Goal: Task Accomplishment & Management: Complete application form

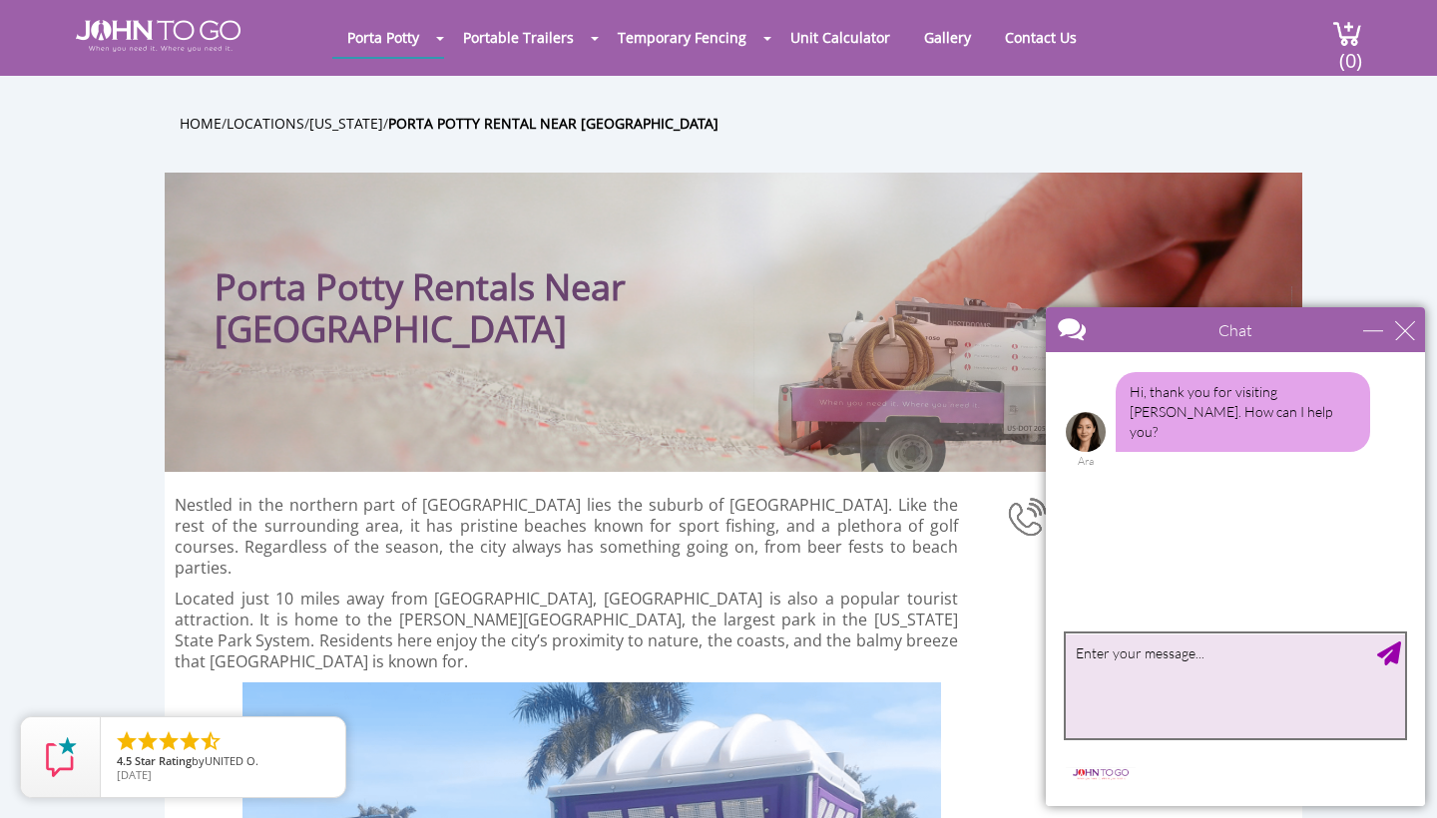
click at [1129, 675] on textarea "type your message" at bounding box center [1235, 686] width 339 height 105
type textarea "how much cost for a porta potty without the sink for a construction site. zip 3…"
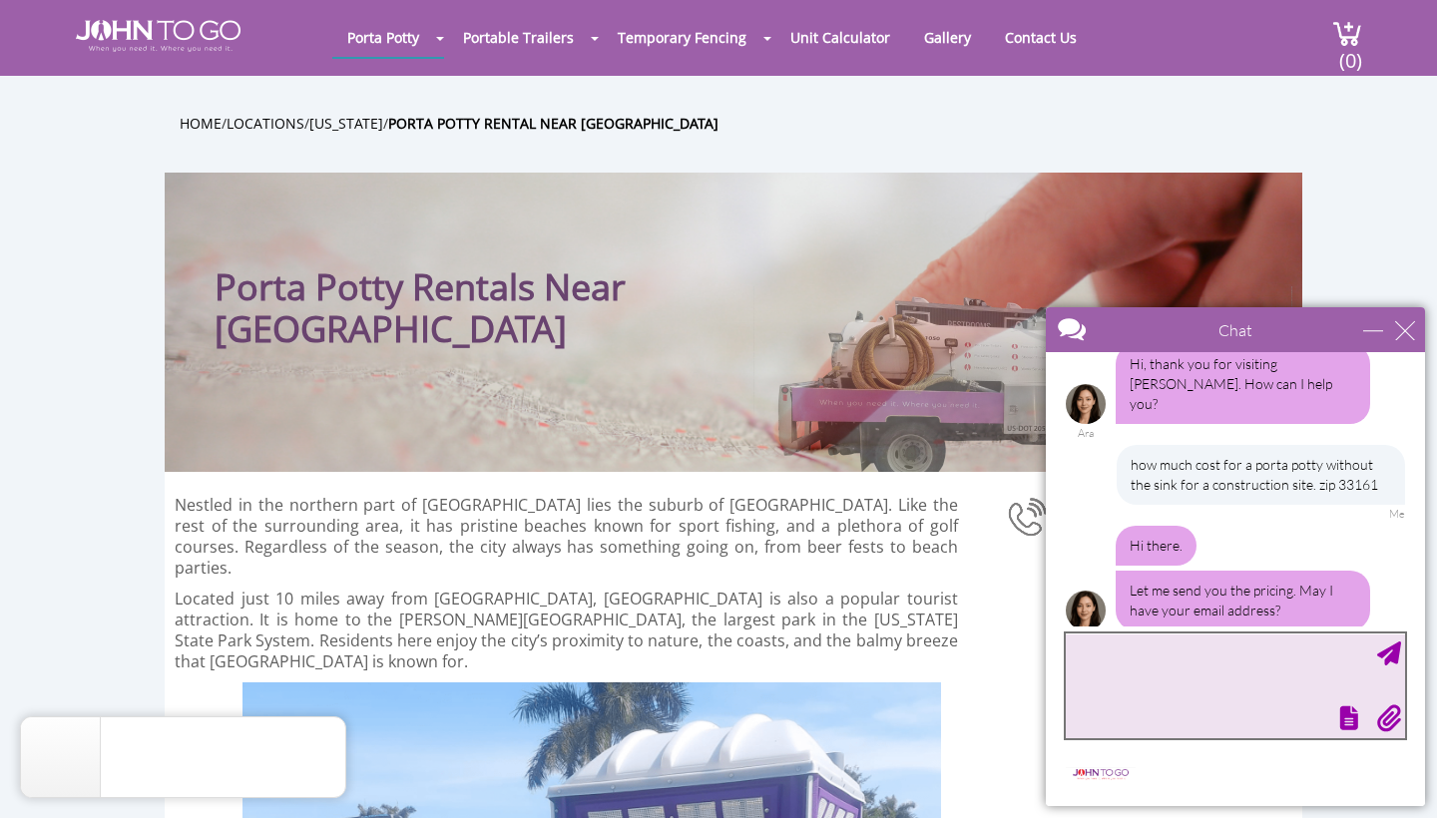
scroll to position [32, 0]
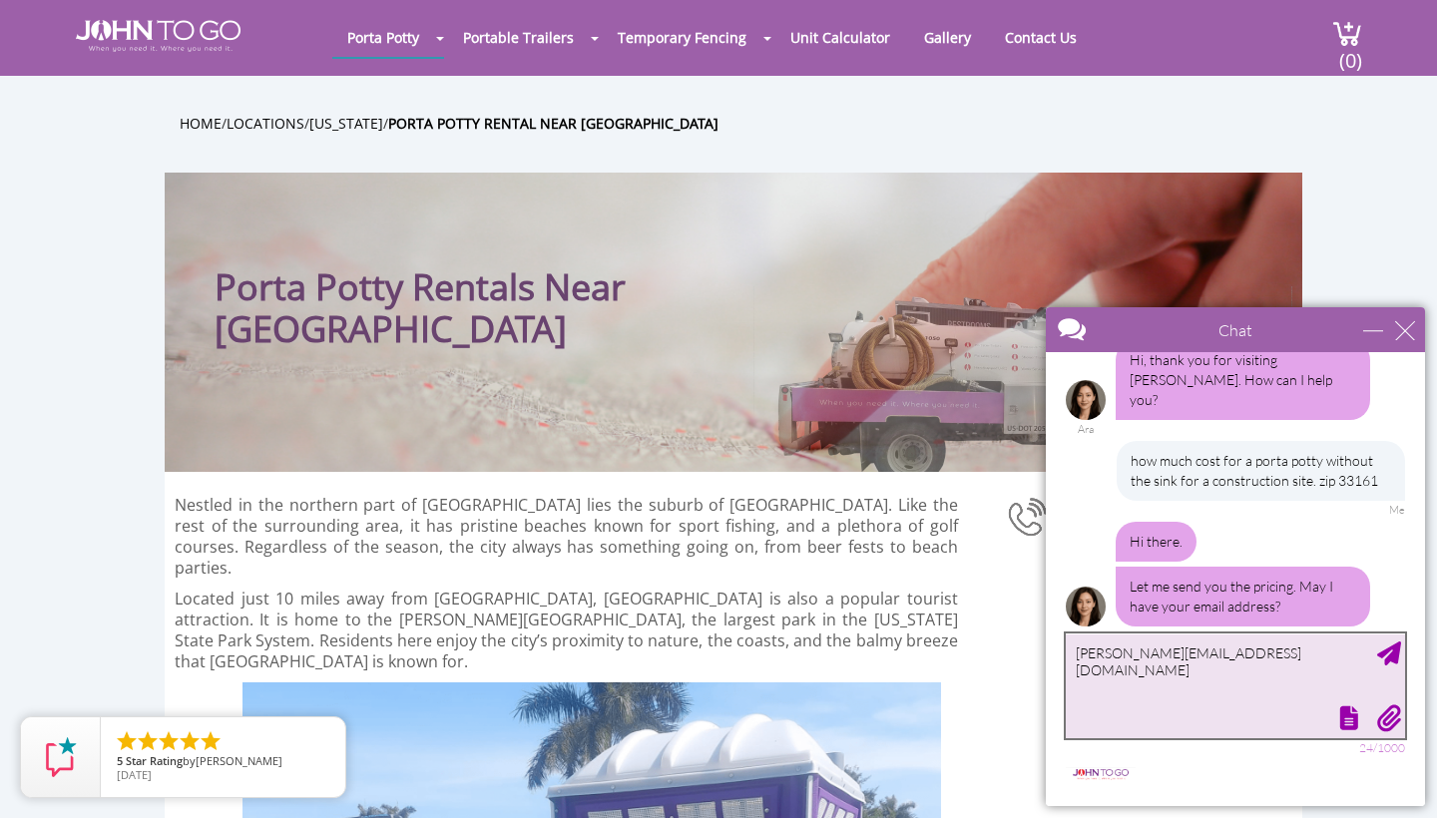
type textarea "[PERSON_NAME][EMAIL_ADDRESS][DOMAIN_NAME]"
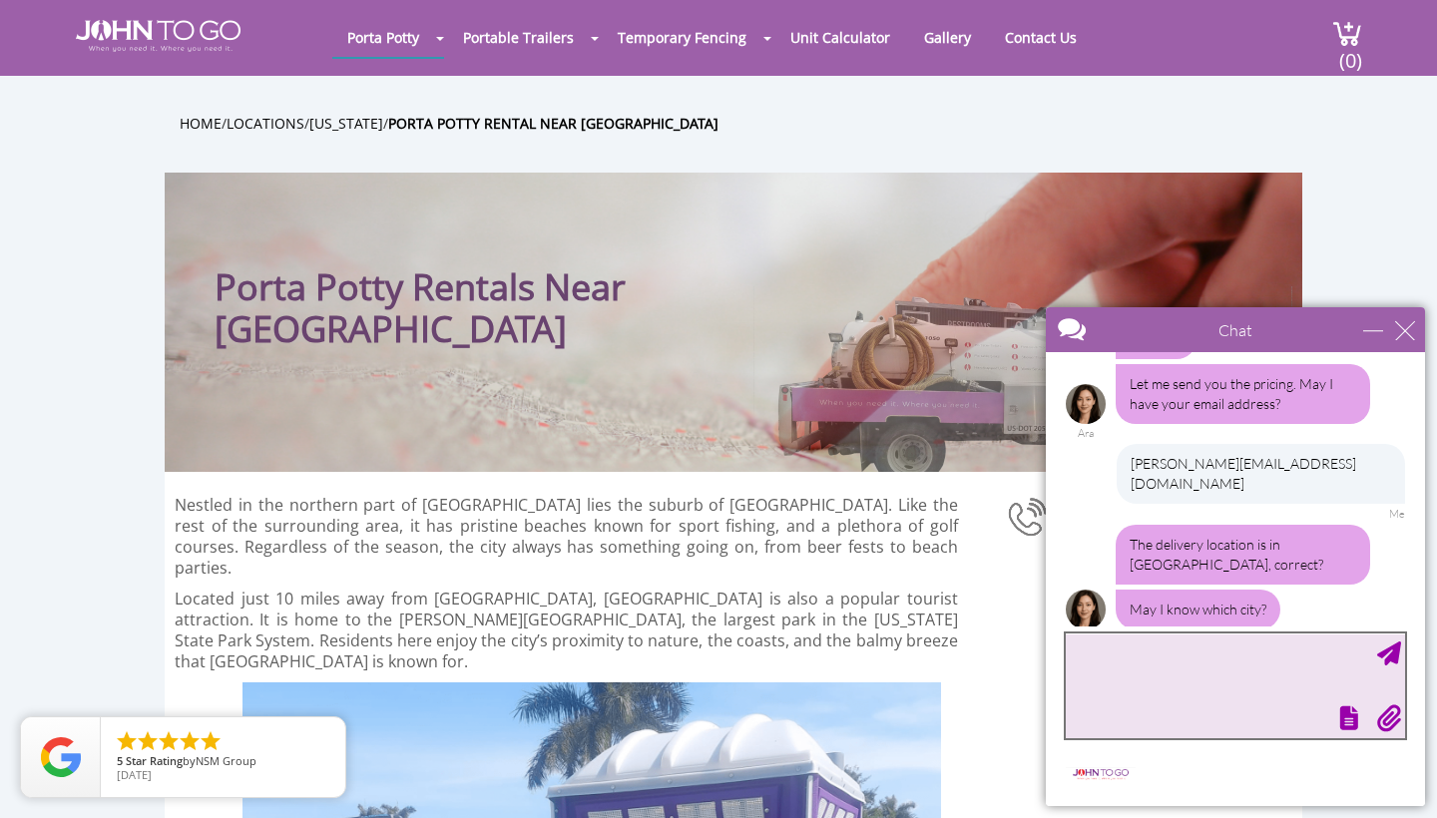
scroll to position [219, 0]
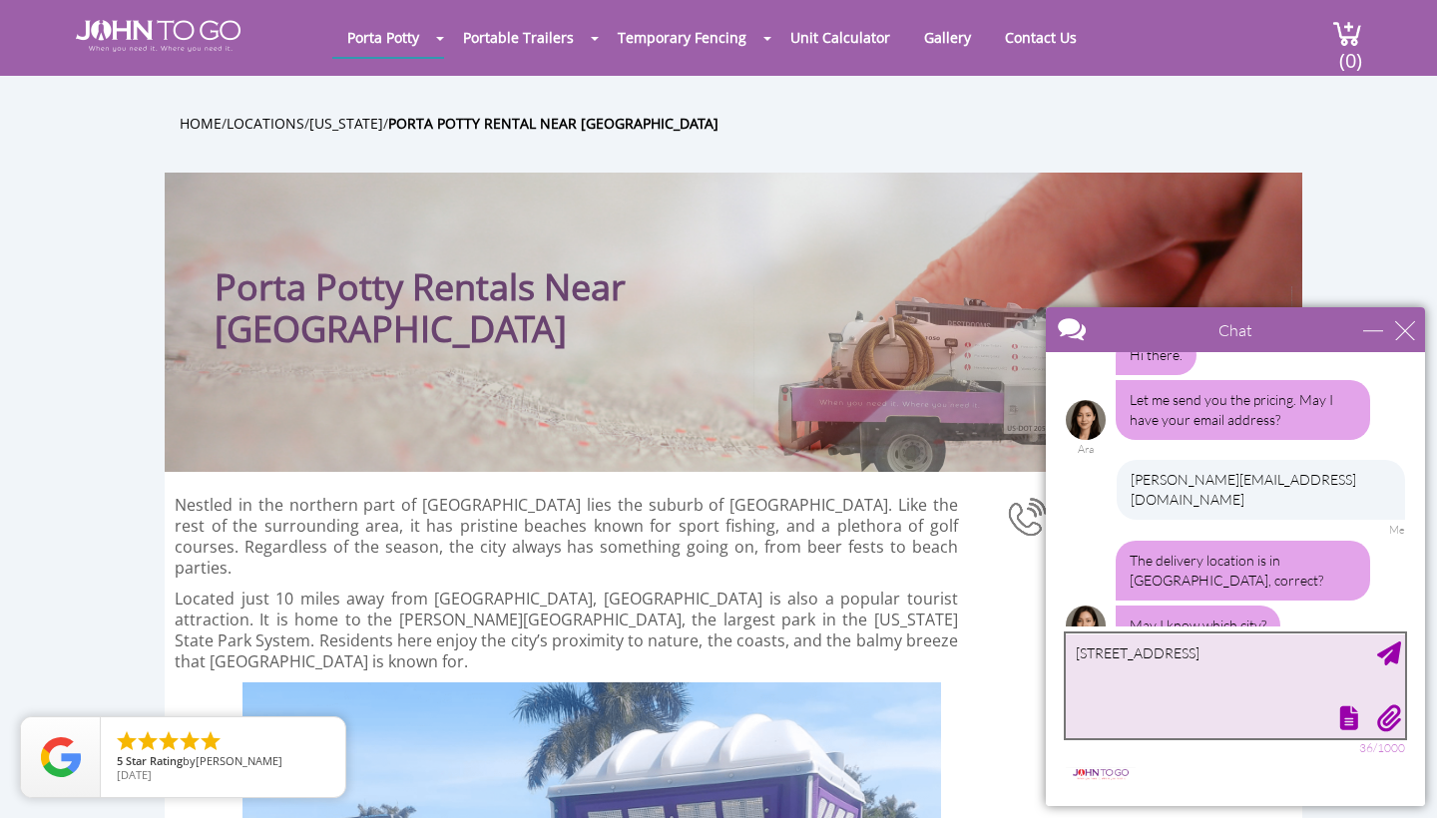
type textarea "[STREET_ADDRESS]"
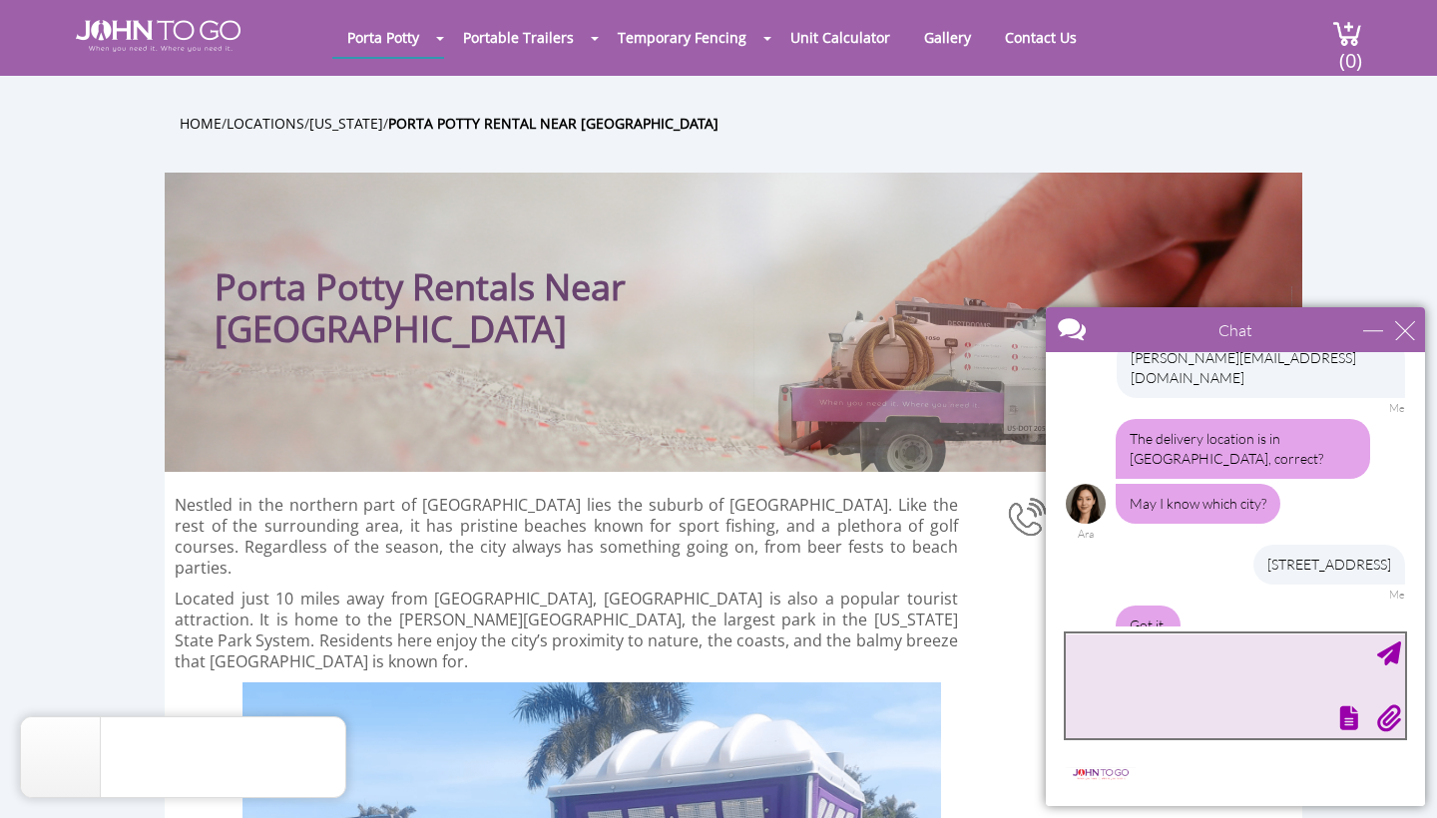
scroll to position [405, 0]
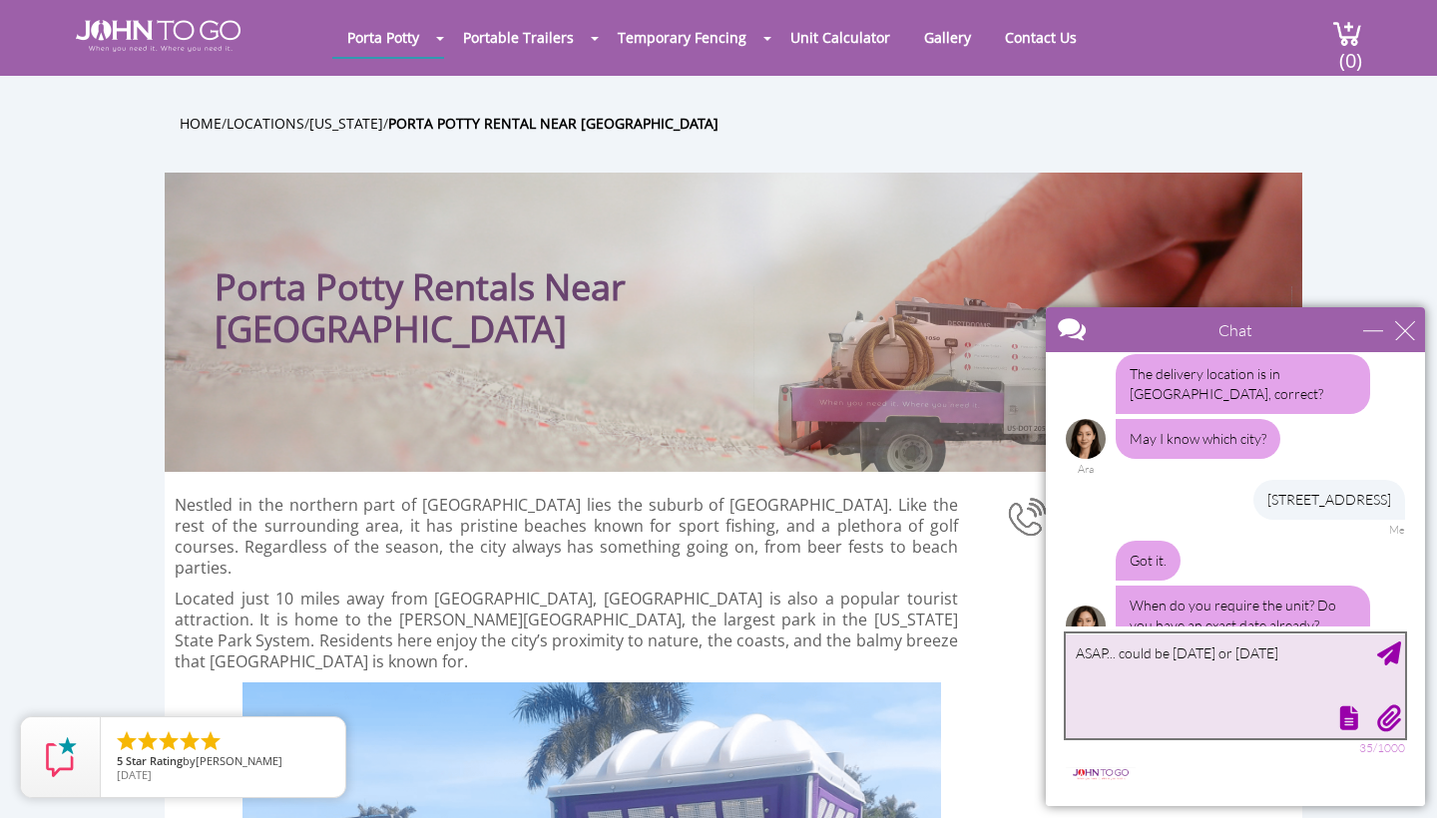
type textarea "ASAP... could be [DATE] or [DATE]."
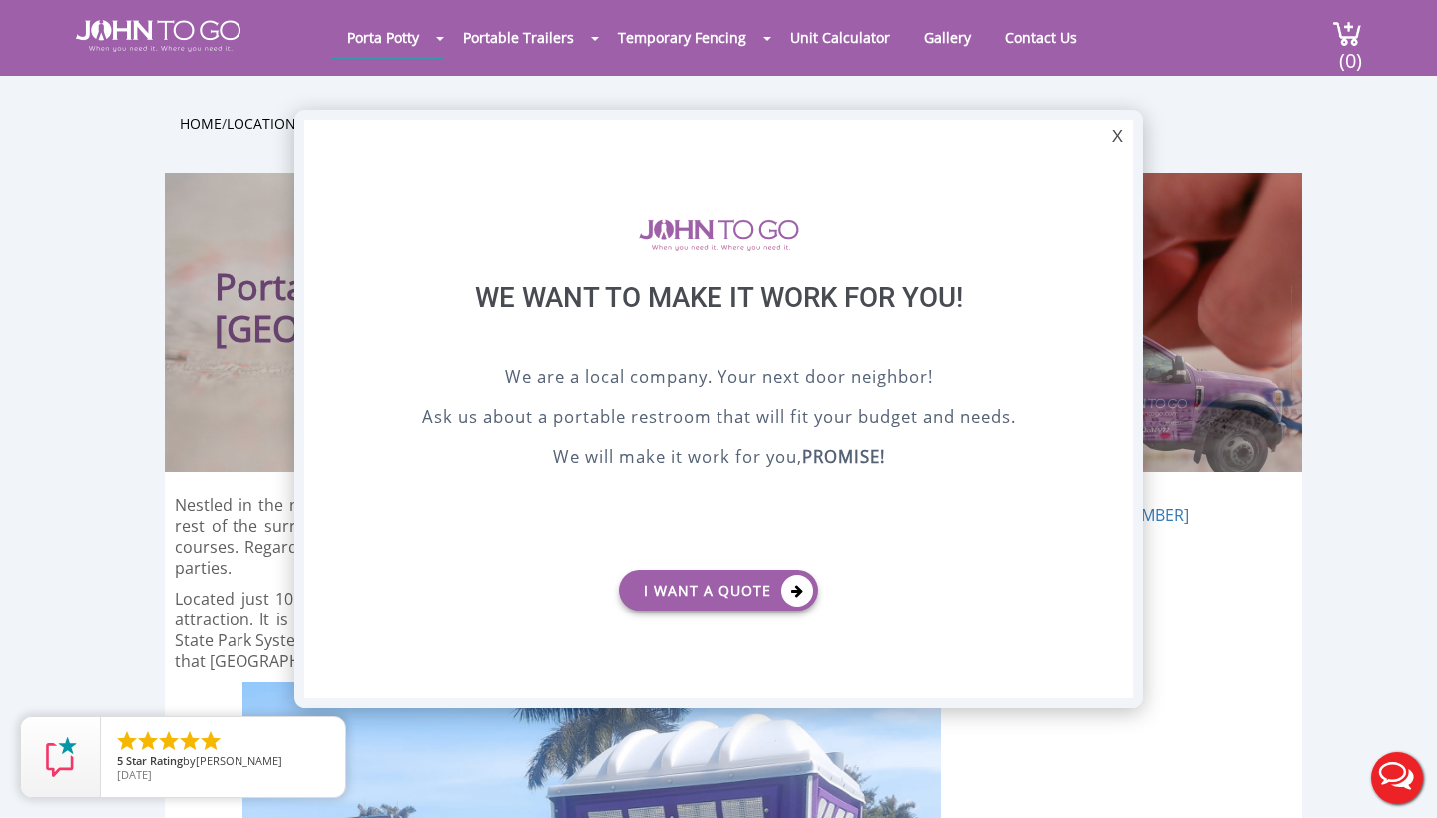
scroll to position [0, 0]
click at [789, 591] on icon at bounding box center [797, 591] width 32 height 32
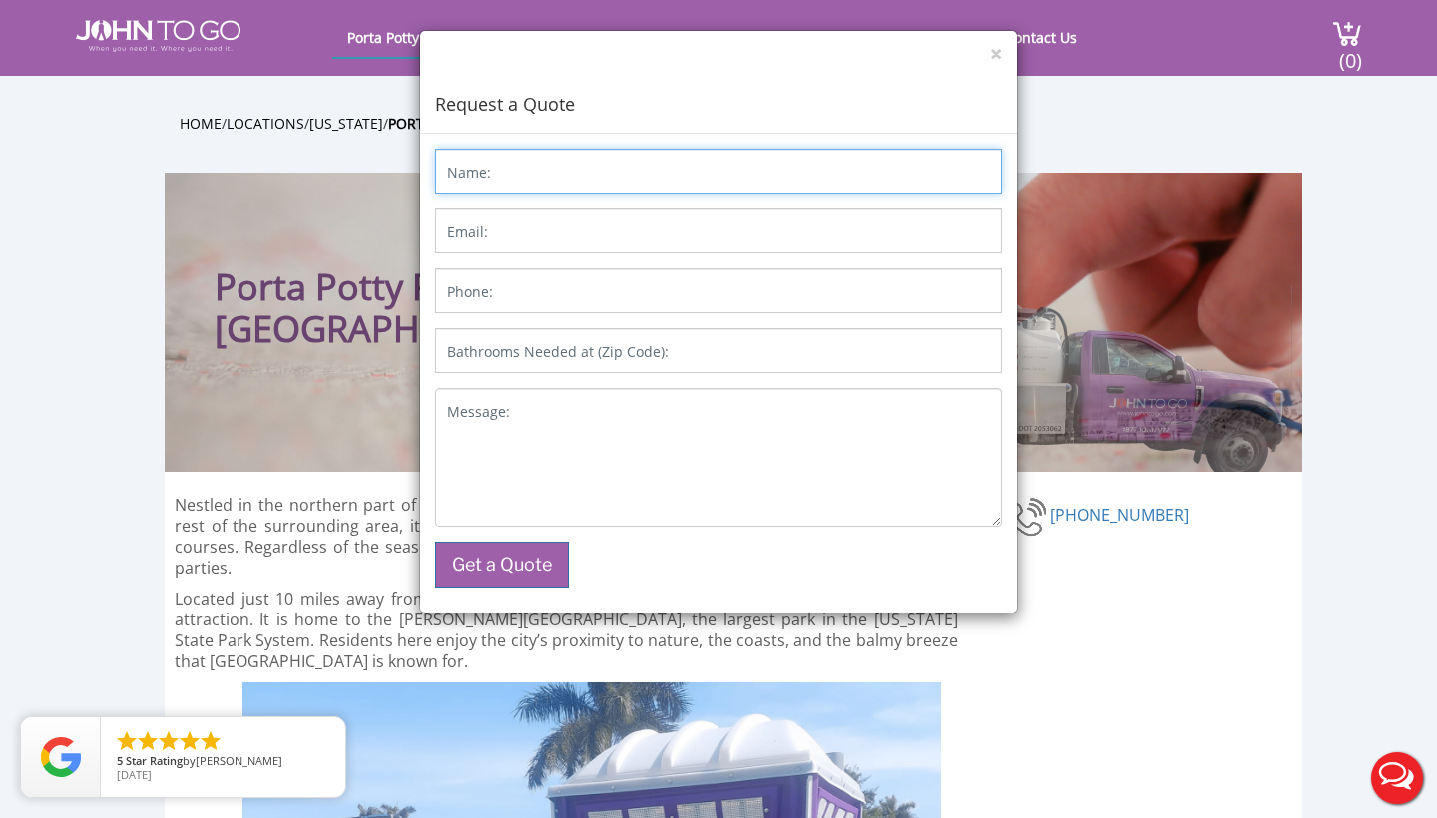
type input "y"
type input "[PERSON_NAME]"
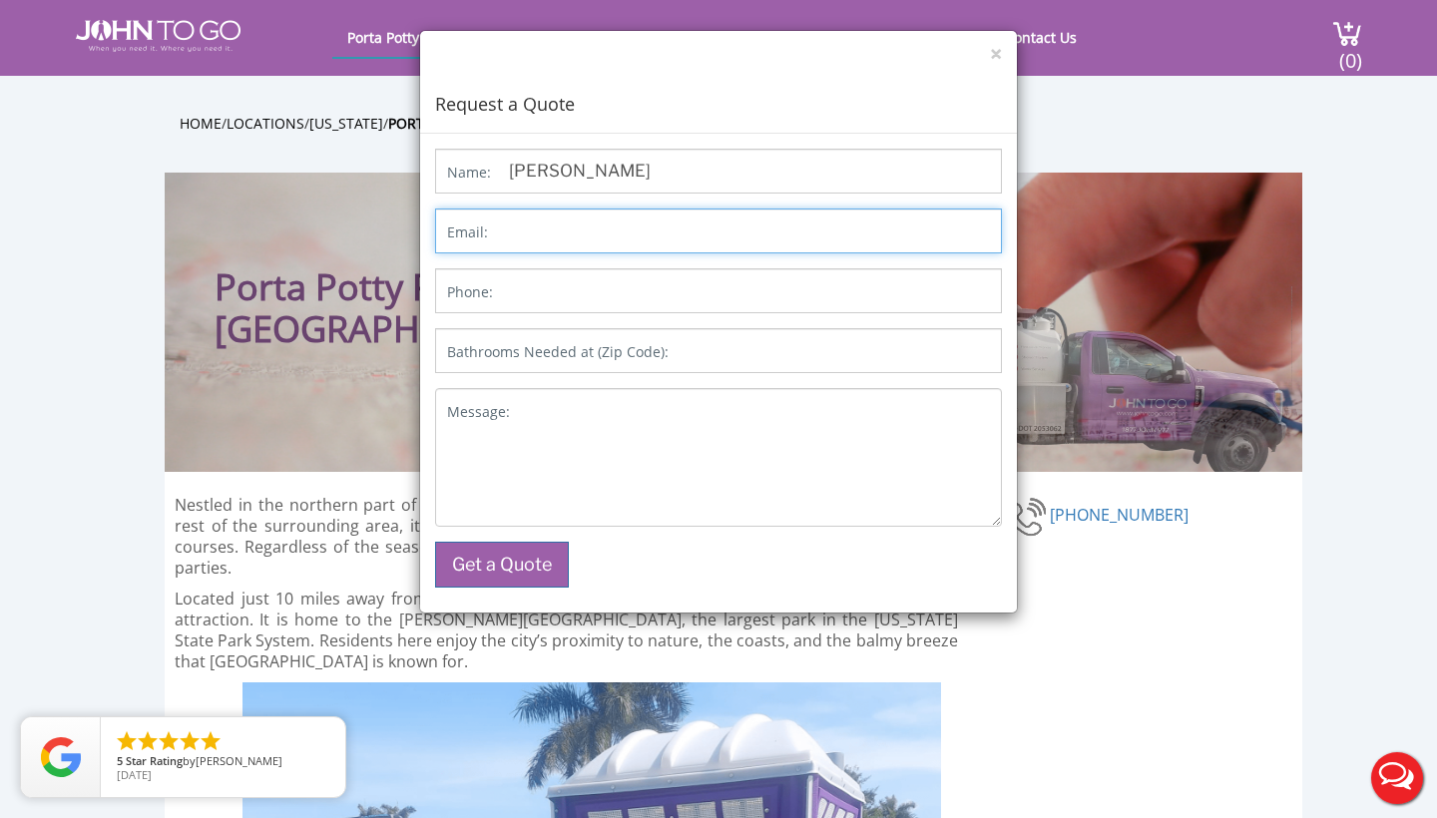
type input "c"
type input "[PERSON_NAME][EMAIL_ADDRESS][DOMAIN_NAME]"
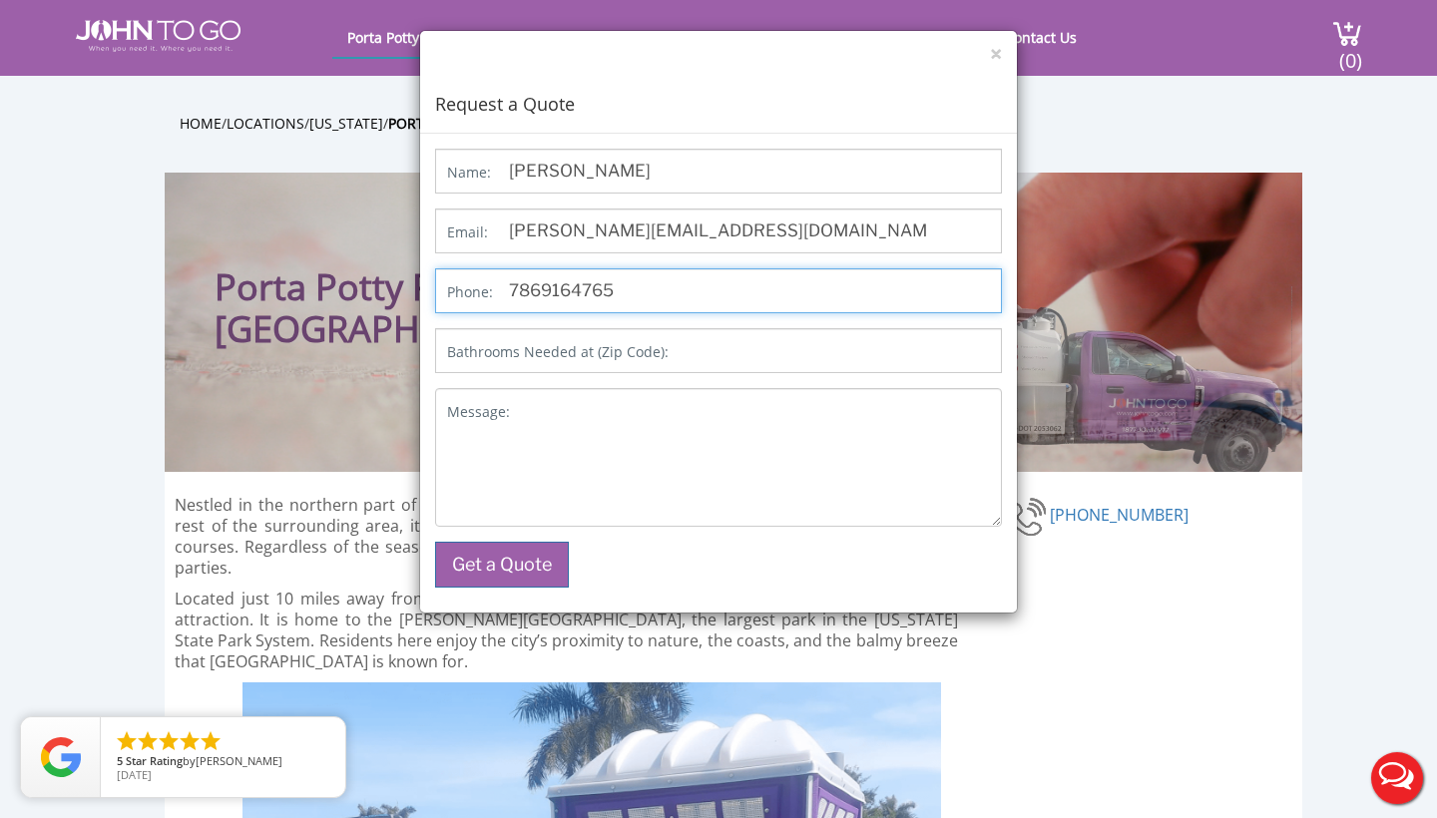
type input "7869164765"
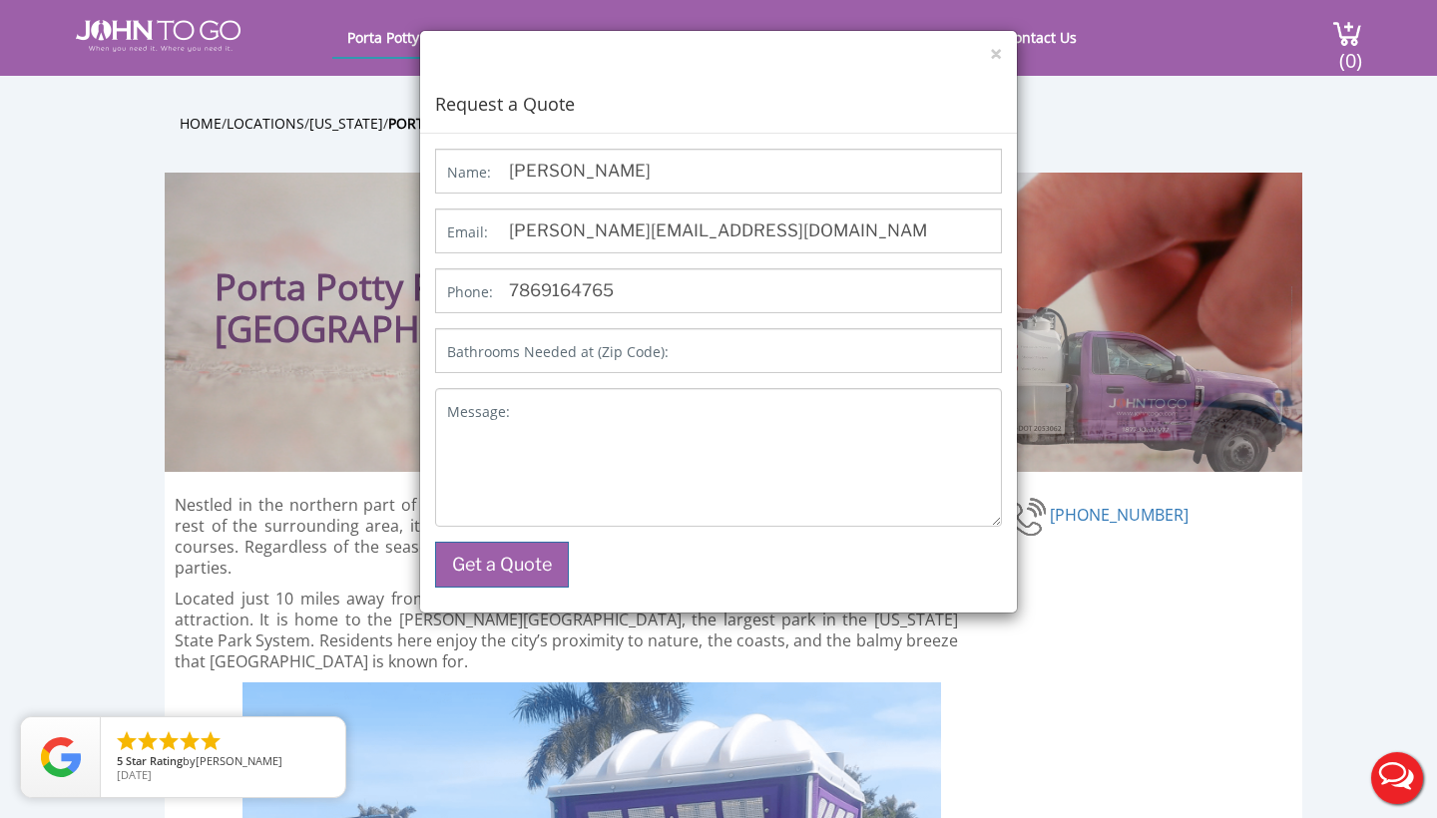
click at [538, 351] on label "Bathrooms Needed at (Zip Code):" at bounding box center [558, 352] width 222 height 20
click at [538, 351] on input "Bathrooms Needed at (Zip Code):" at bounding box center [718, 350] width 567 height 45
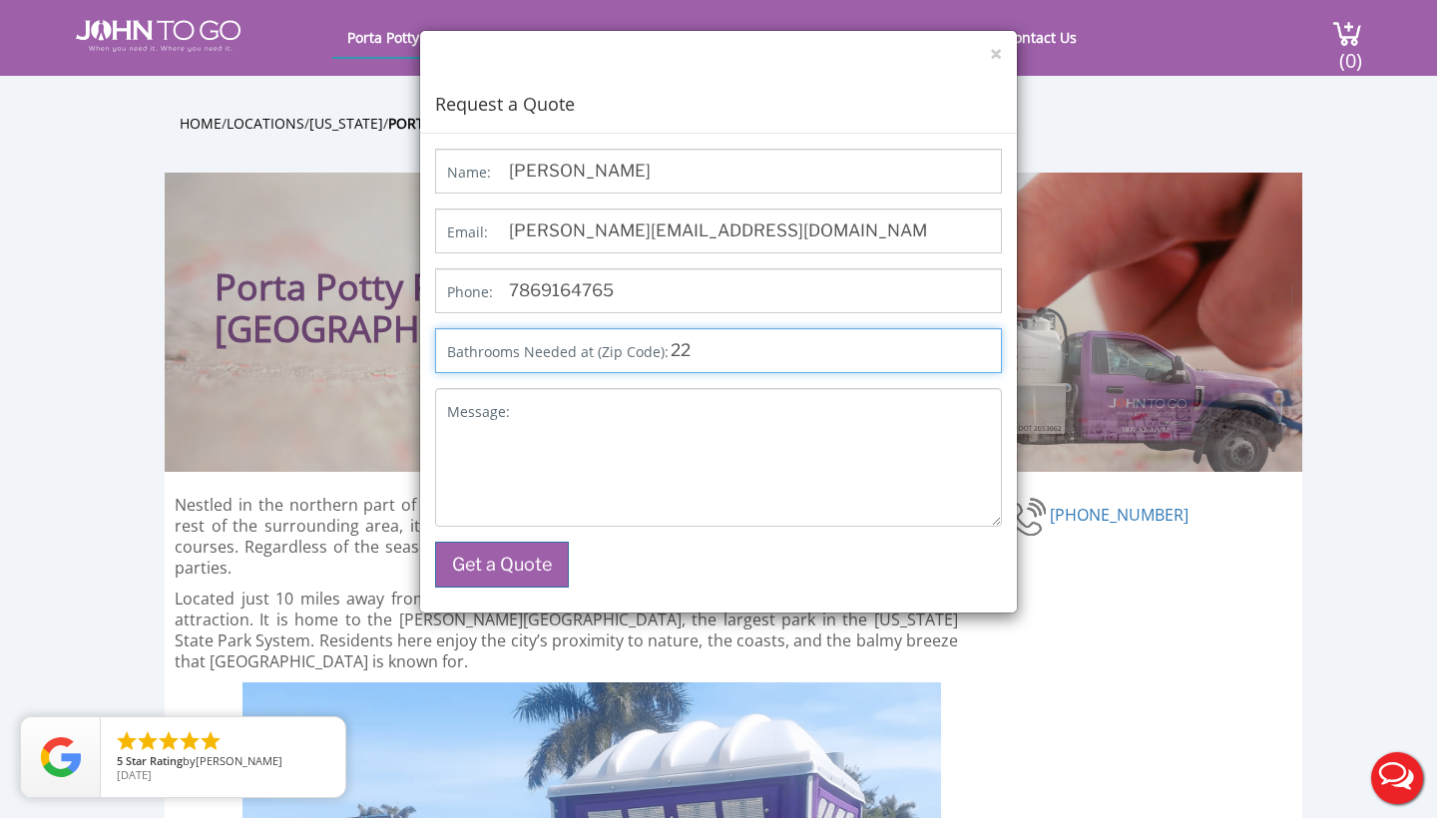
type input "2"
type input "33161"
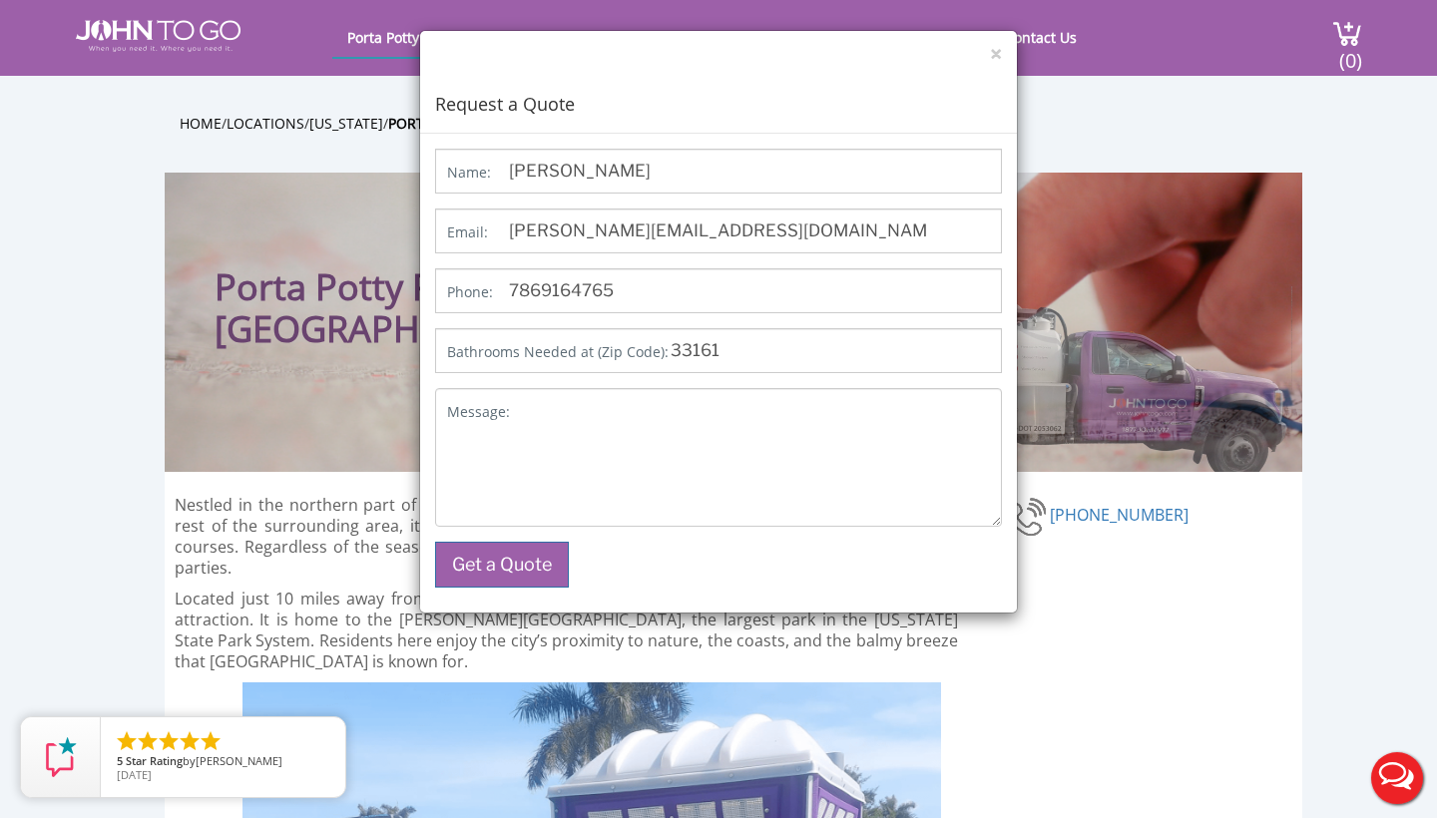
click at [514, 355] on label "Bathrooms Needed at (Zip Code):" at bounding box center [558, 352] width 222 height 20
click at [514, 355] on input "33161" at bounding box center [718, 350] width 567 height 45
click at [483, 349] on label "Bathrooms Needed at (Zip Code):" at bounding box center [558, 352] width 222 height 20
click at [483, 349] on input "33161" at bounding box center [718, 350] width 567 height 45
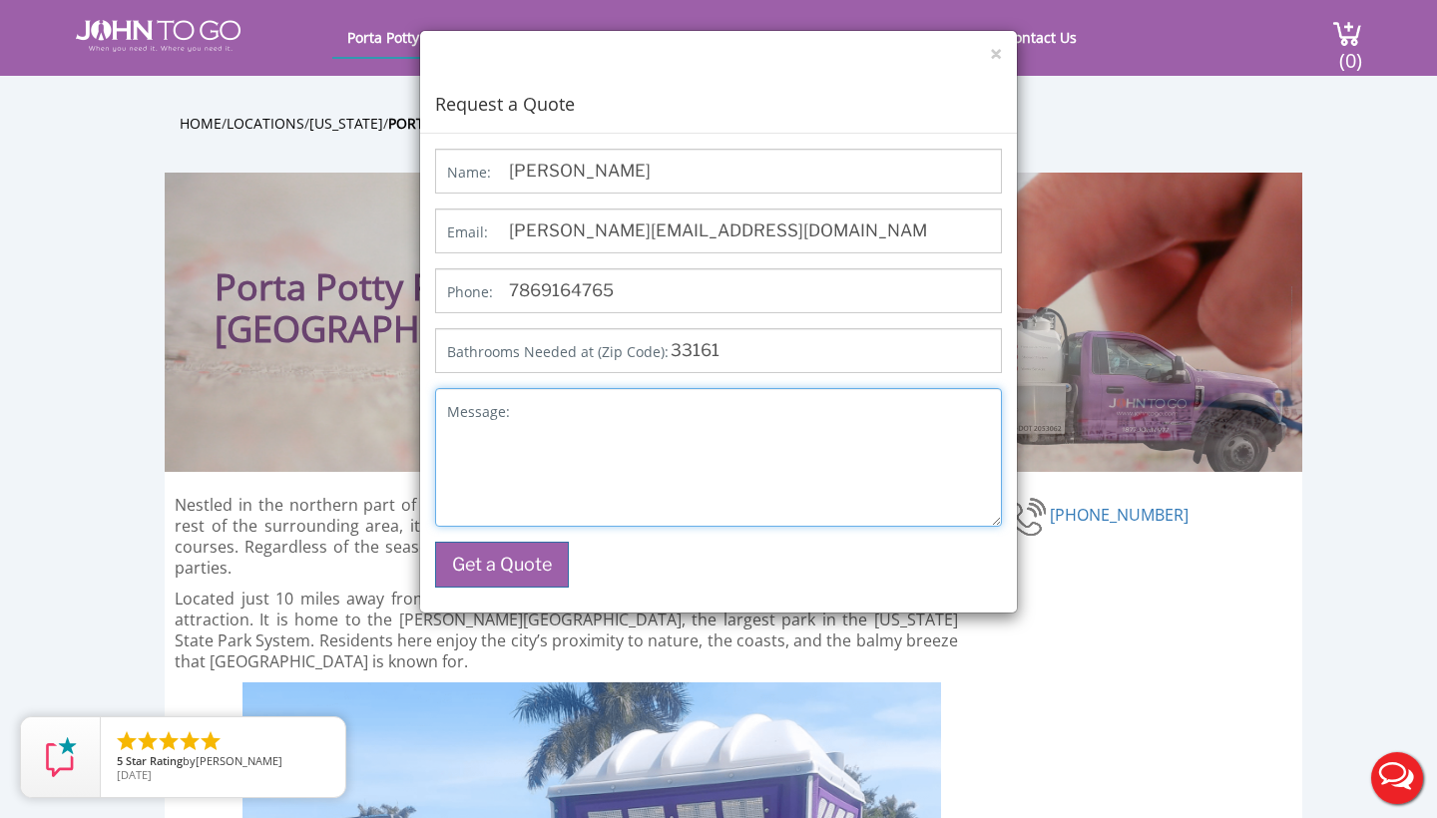
click at [523, 416] on textarea "Message:" at bounding box center [718, 457] width 567 height 139
click at [631, 411] on textarea "Ill need the standad one without the sink." at bounding box center [718, 457] width 567 height 139
click at [802, 410] on textarea "Ill need the standard one without the sink." at bounding box center [718, 457] width 567 height 139
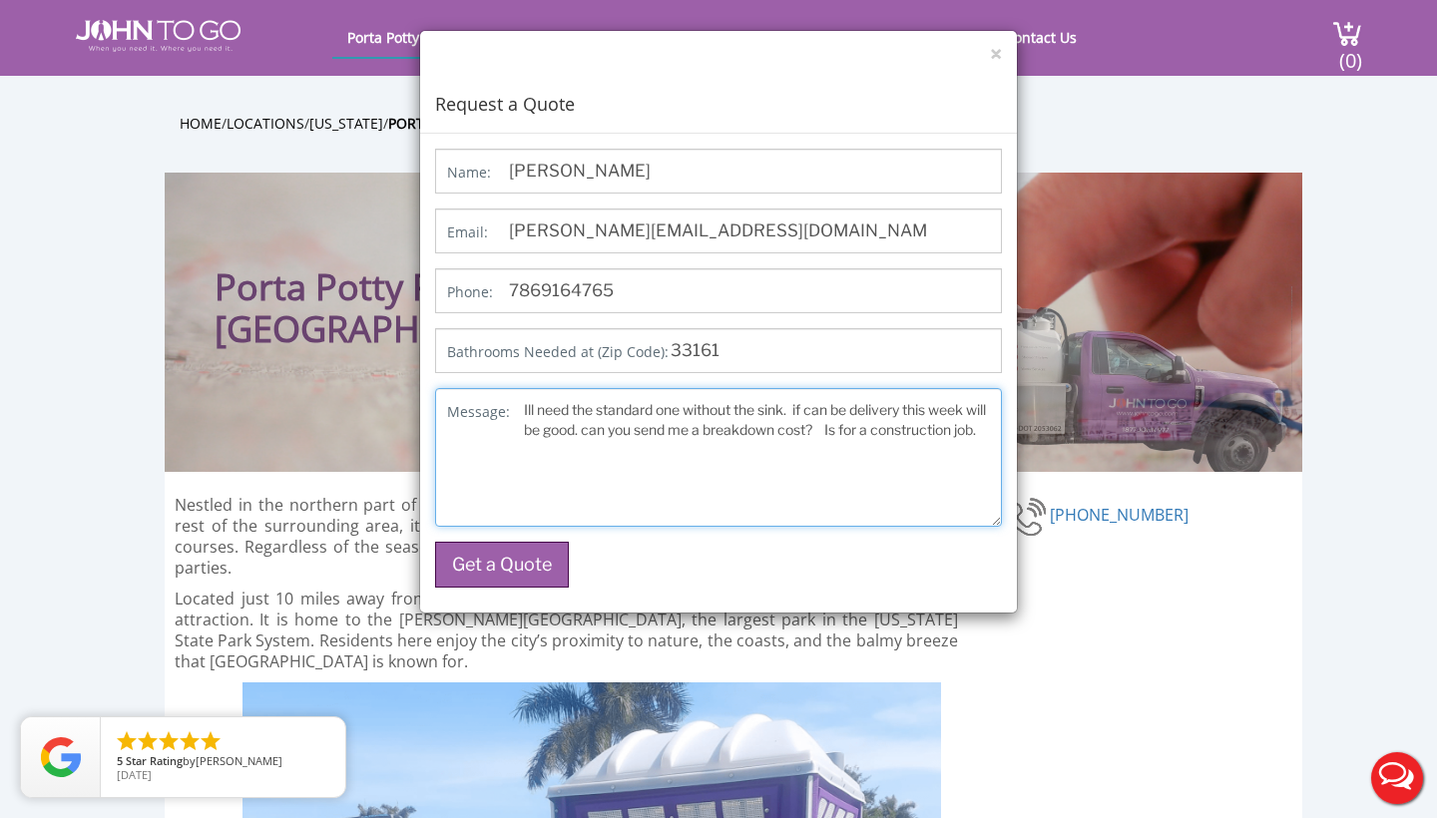
type textarea "Ill need the standard one without the sink. if can be delivery this week will b…"
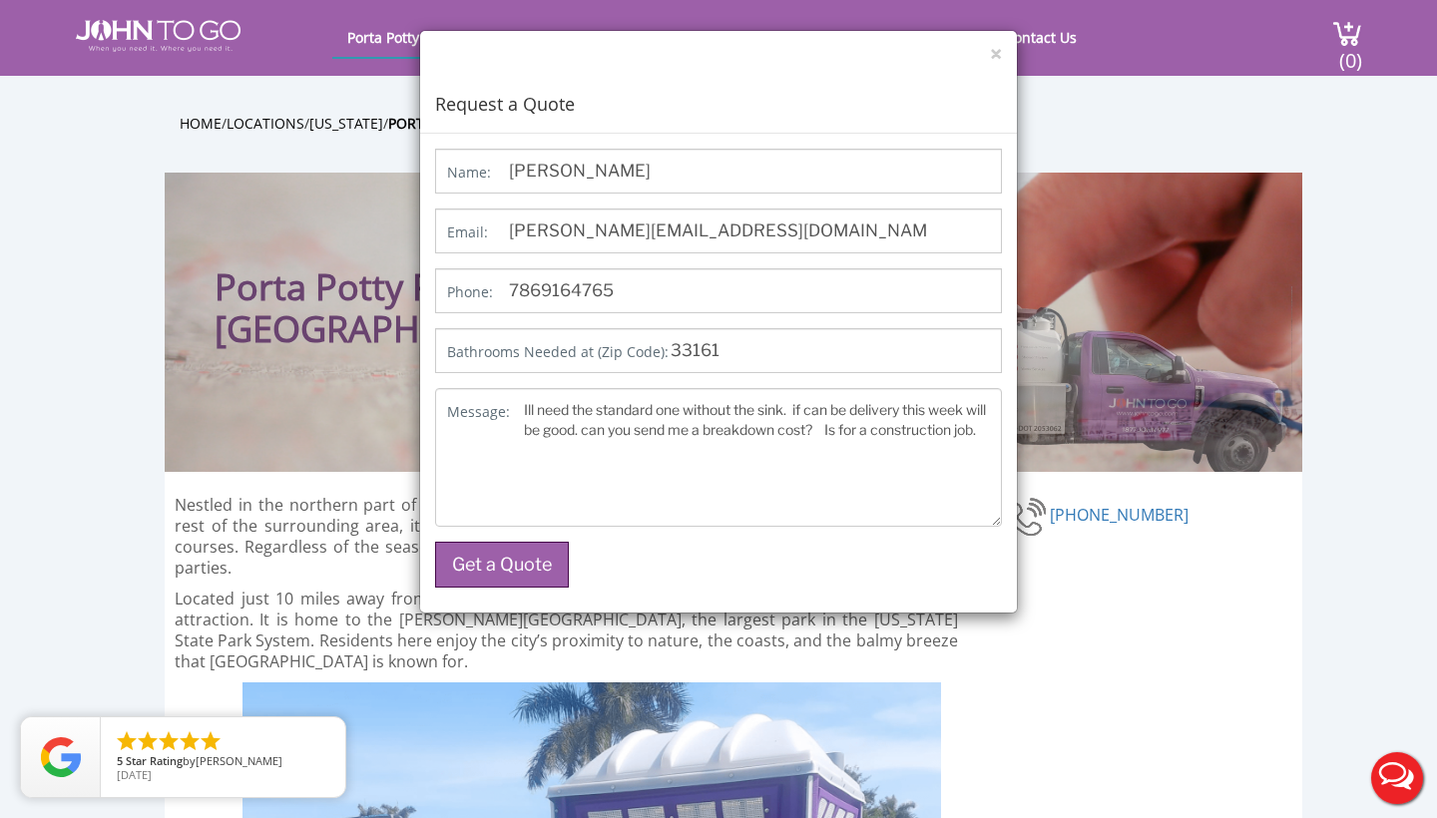
click at [519, 564] on button "Get a Quote" at bounding box center [502, 565] width 134 height 46
